Goal: Task Accomplishment & Management: Use online tool/utility

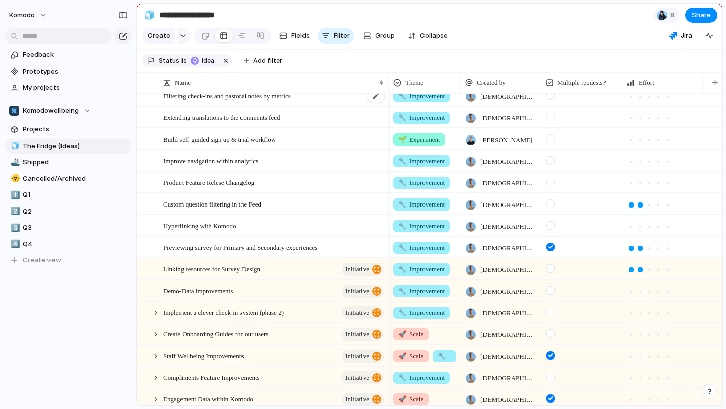
scroll to position [114, 0]
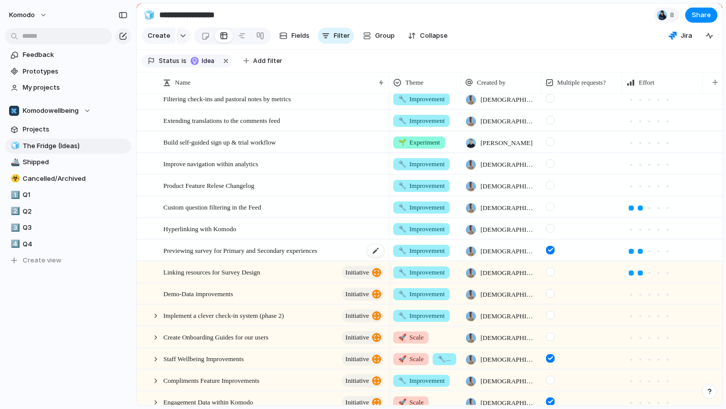
click at [356, 250] on div "Previewing survey for Primary and Secondary experiences" at bounding box center [274, 251] width 222 height 21
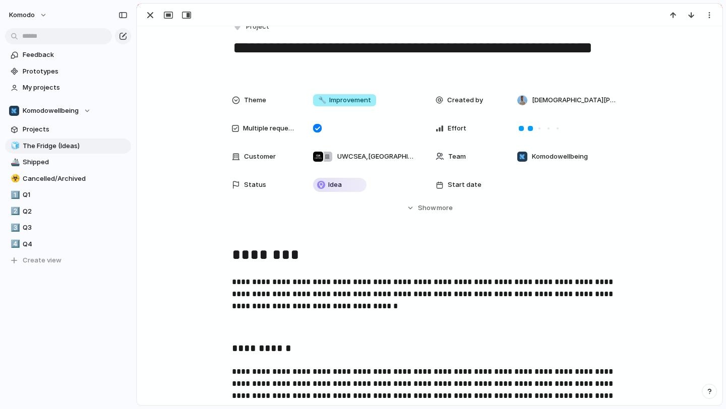
scroll to position [18, 0]
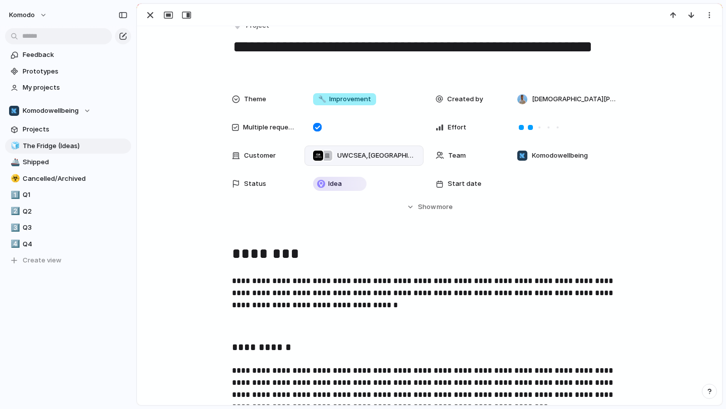
click at [416, 154] on div "UWCSEA , [GEOGRAPHIC_DATA] Jeju" at bounding box center [364, 156] width 110 height 12
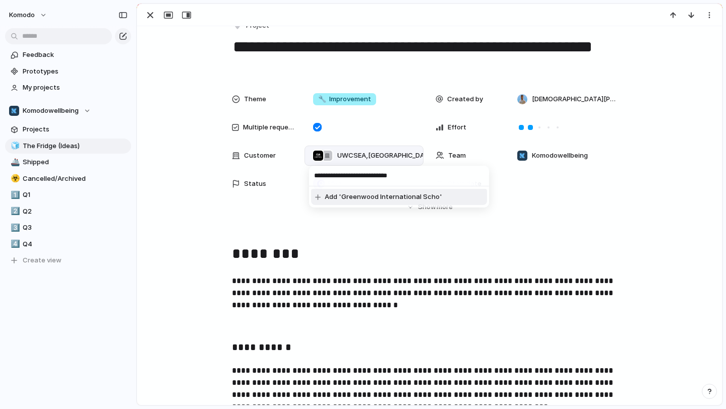
type input "**********"
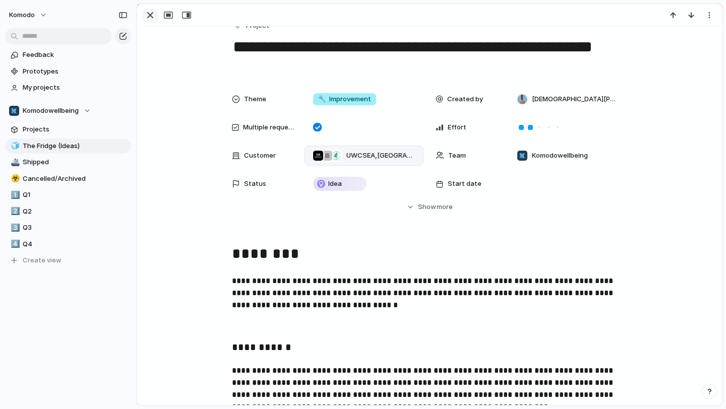
click at [151, 21] on button "button" at bounding box center [150, 15] width 16 height 13
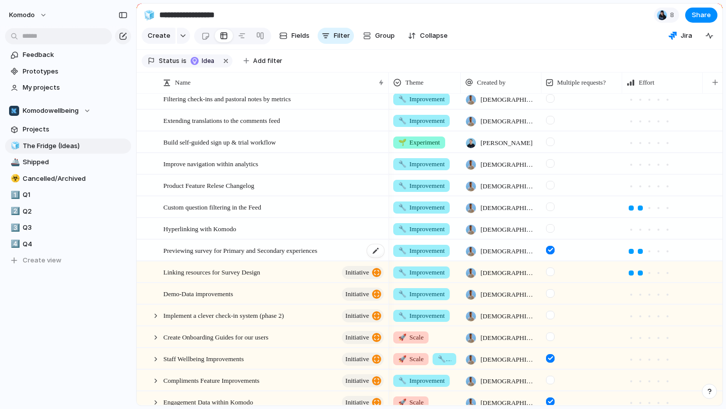
click at [354, 250] on div "Previewing survey for Primary and Secondary experiences" at bounding box center [274, 251] width 222 height 21
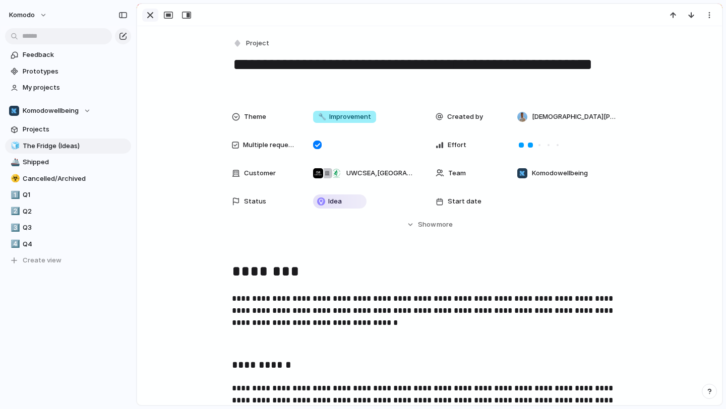
click at [152, 18] on div "button" at bounding box center [150, 15] width 12 height 12
